Goal: Navigation & Orientation: Go to known website

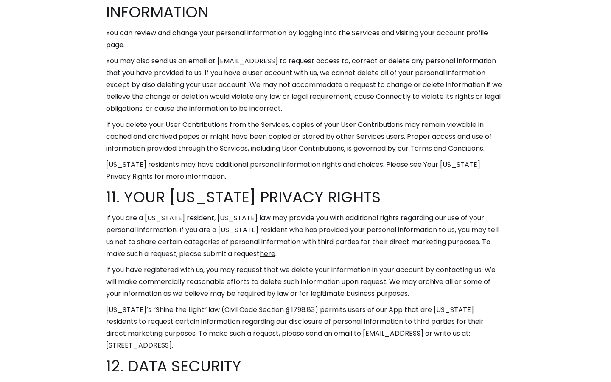
scroll to position [5224, 0]
